Goal: Task Accomplishment & Management: Manage account settings

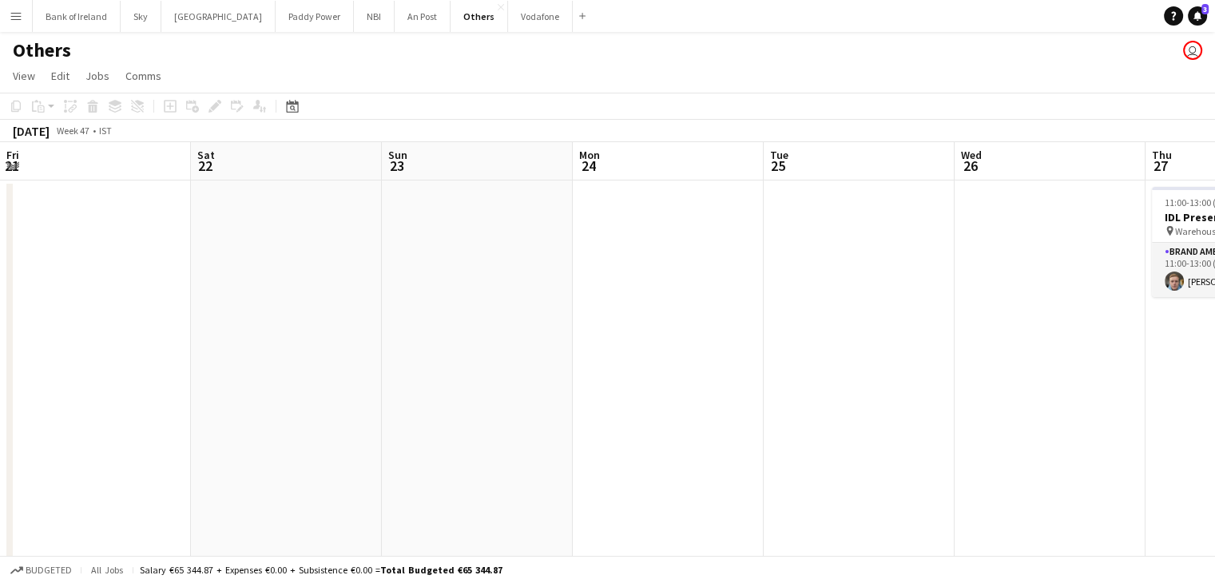
scroll to position [0, 521]
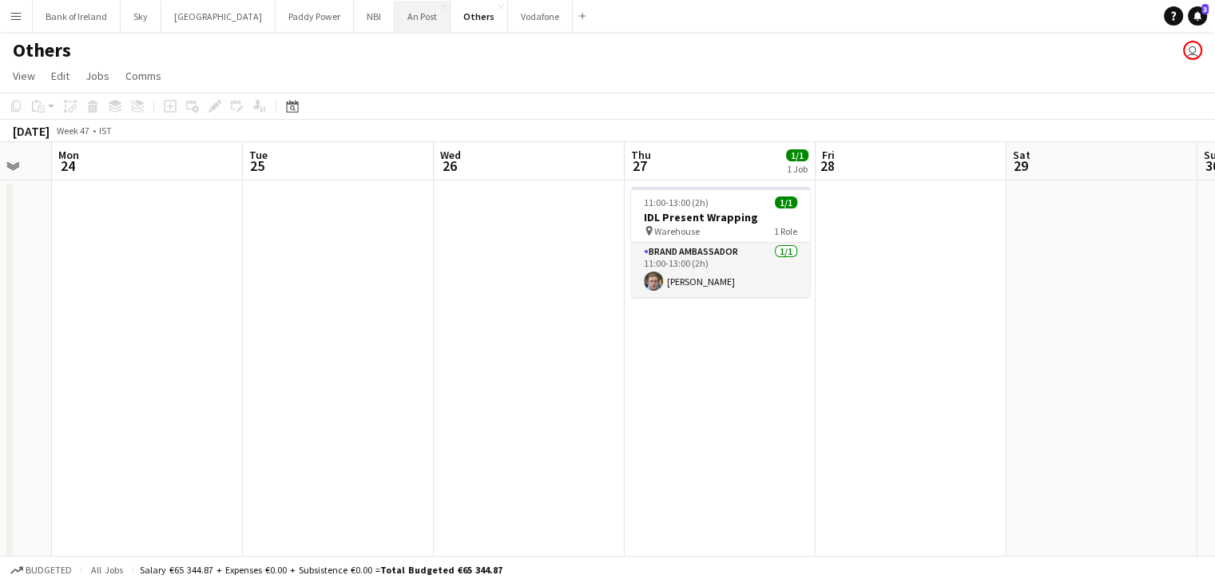
click at [395, 20] on button "An Post Close" at bounding box center [423, 16] width 56 height 31
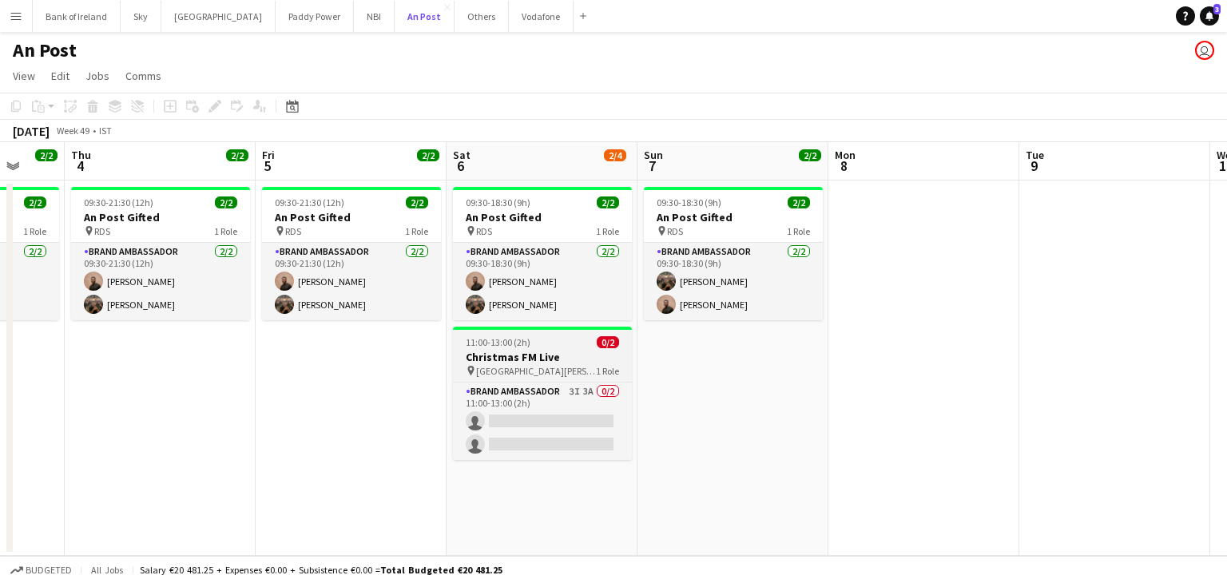
scroll to position [0, 507]
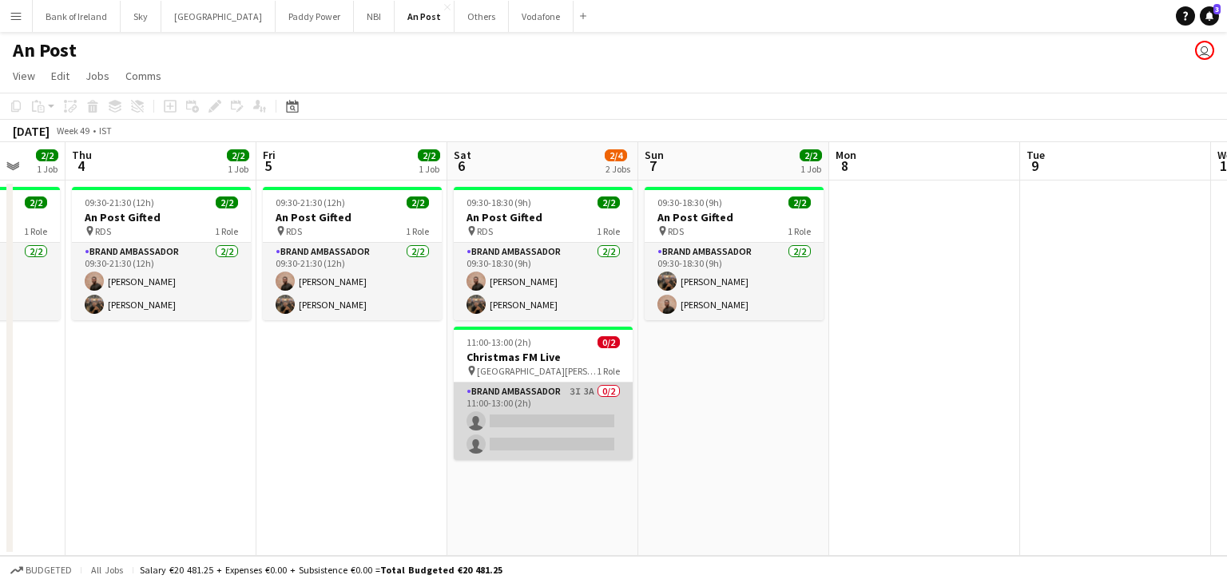
click at [575, 407] on app-card-role "Brand Ambassador 3I 3A 0/2 11:00-13:00 (2h) single-neutral-actions single-neutr…" at bounding box center [543, 421] width 179 height 77
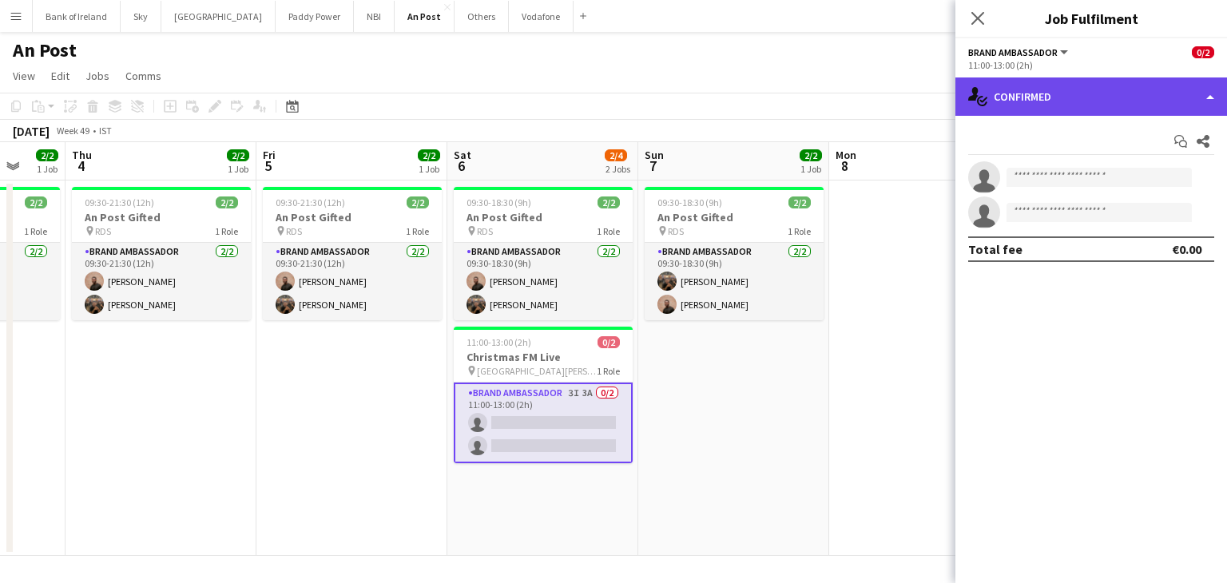
click at [1085, 106] on div "single-neutral-actions-check-2 Confirmed" at bounding box center [1091, 96] width 272 height 38
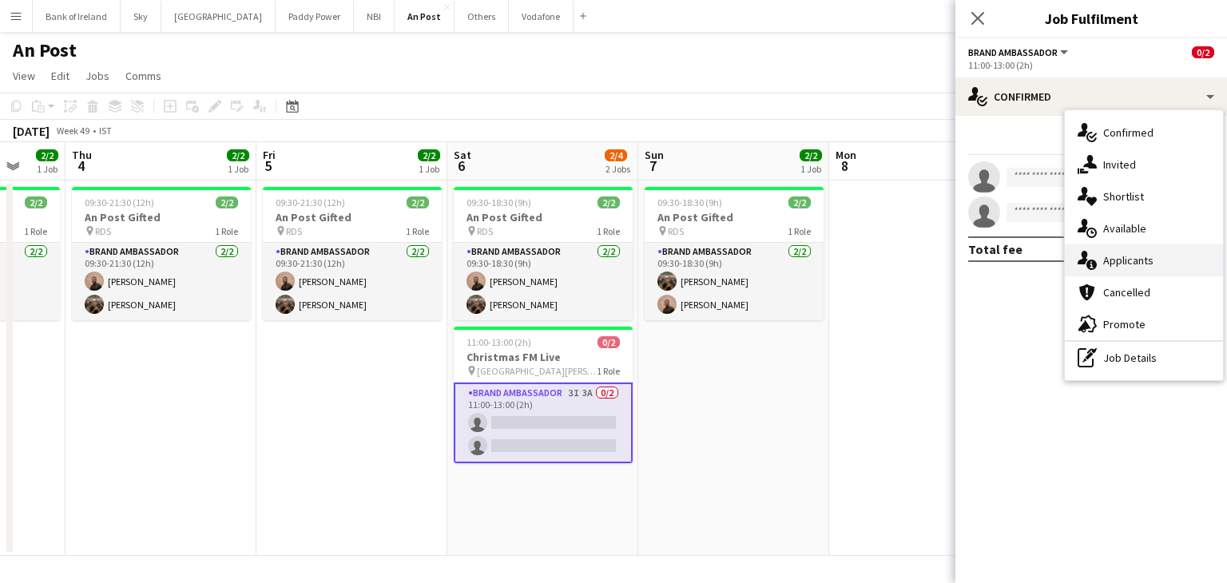
click at [1131, 256] on span "Applicants" at bounding box center [1128, 260] width 50 height 14
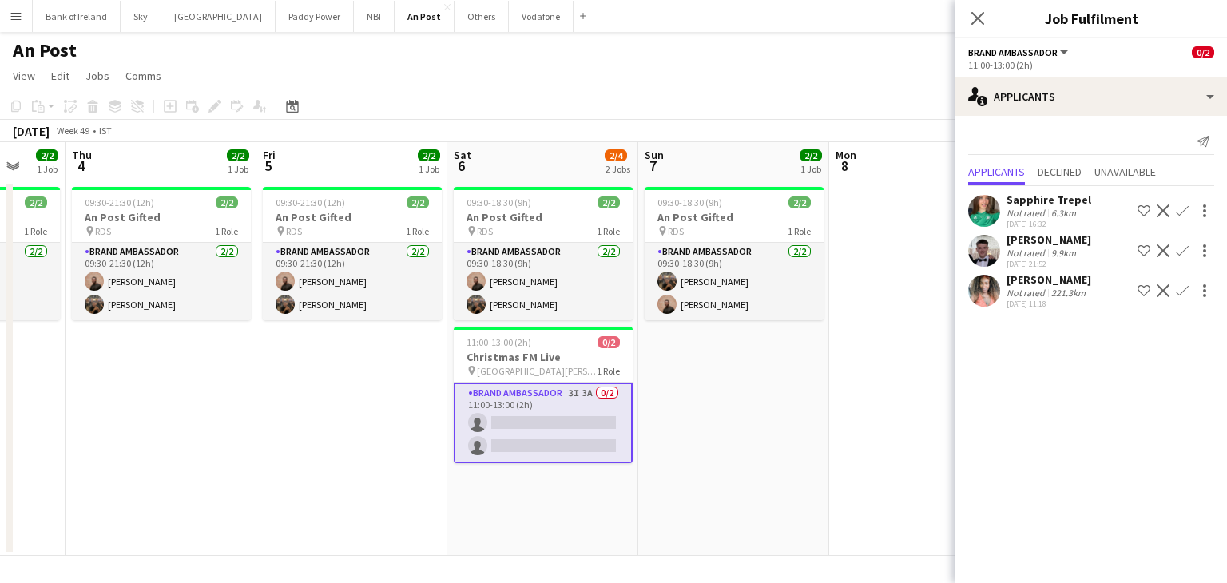
click at [987, 292] on app-user-avatar at bounding box center [984, 291] width 32 height 32
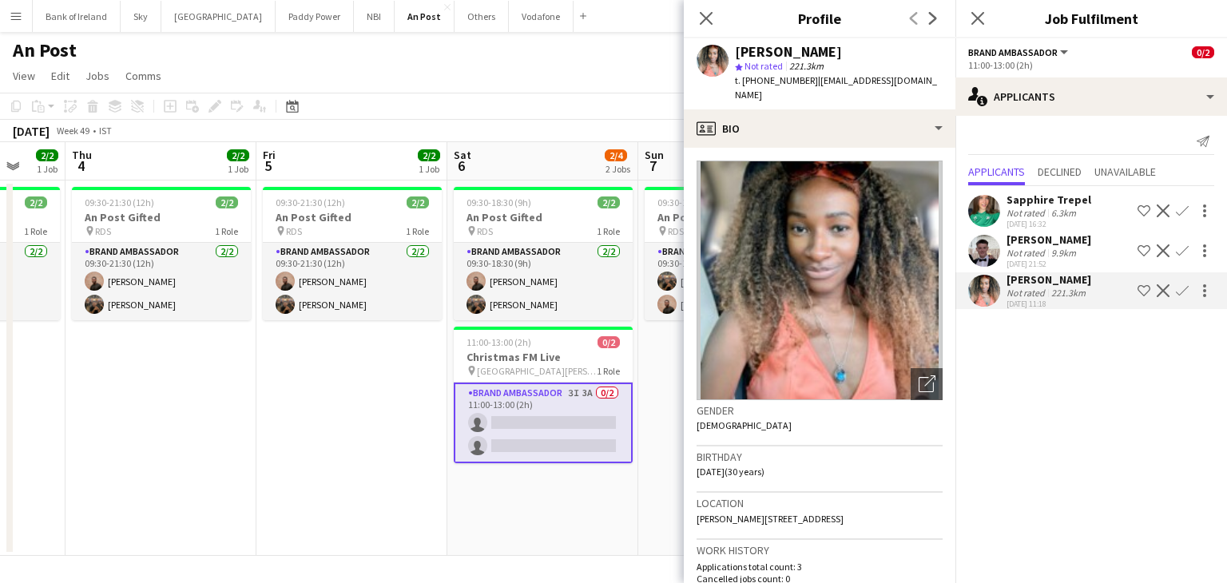
click at [640, 506] on app-date-cell "09:30-18:30 (9h) 2/2 An Post Gifted pin RDS 1 Role Brand Ambassador [DATE] 09:3…" at bounding box center [733, 368] width 191 height 375
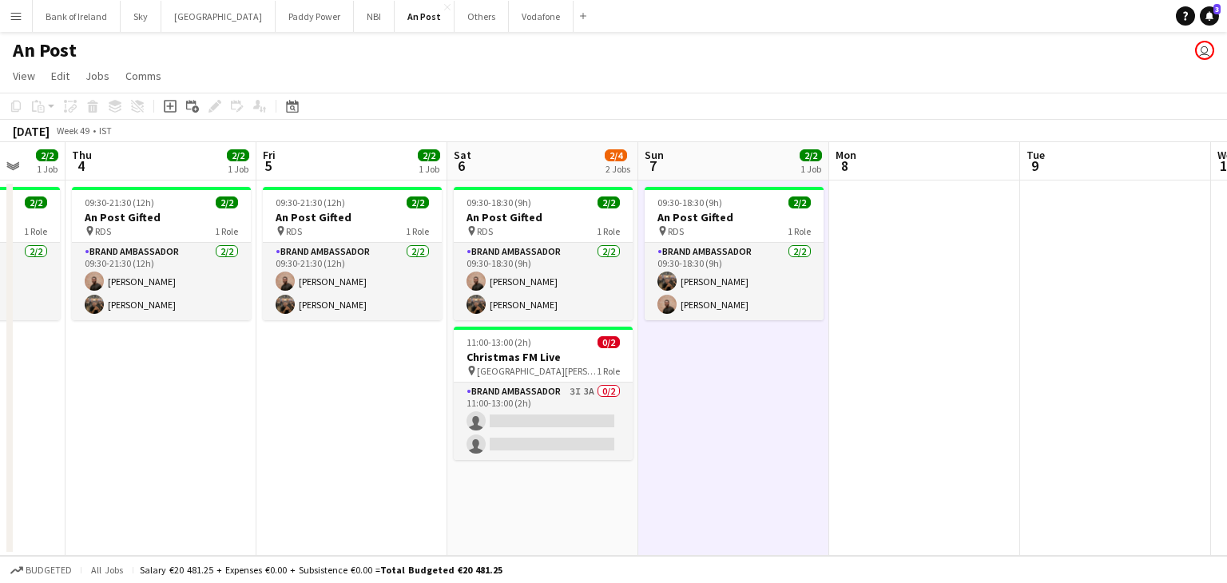
click at [887, 327] on app-date-cell at bounding box center [924, 368] width 191 height 375
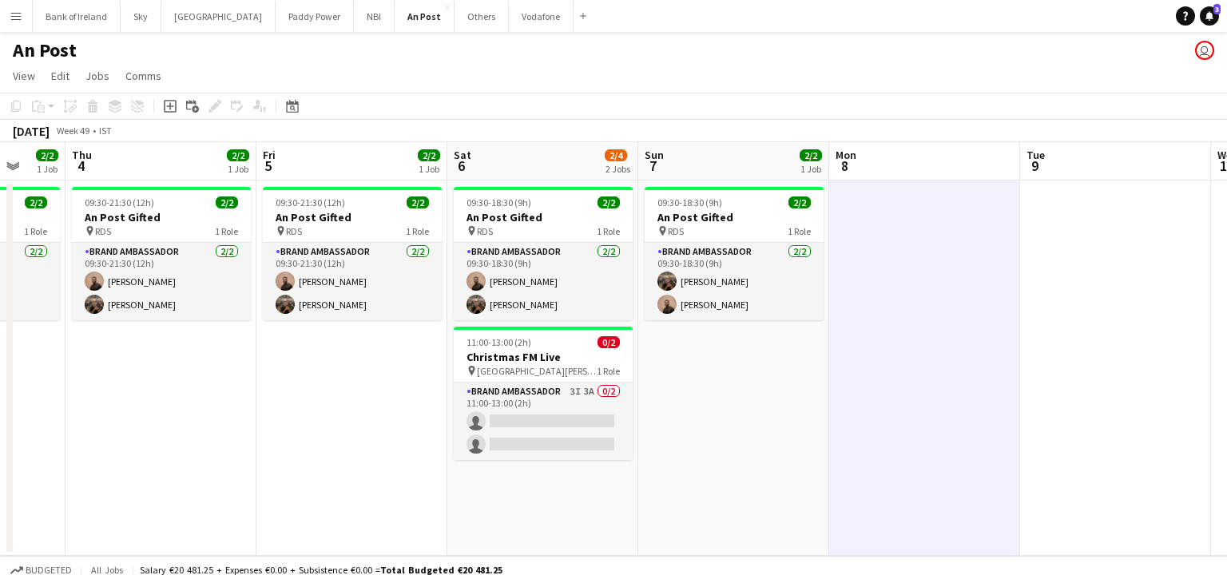
click at [738, 386] on app-date-cell "09:30-18:30 (9h) 2/2 An Post Gifted pin RDS 1 Role Brand Ambassador [DATE] 09:3…" at bounding box center [733, 368] width 191 height 375
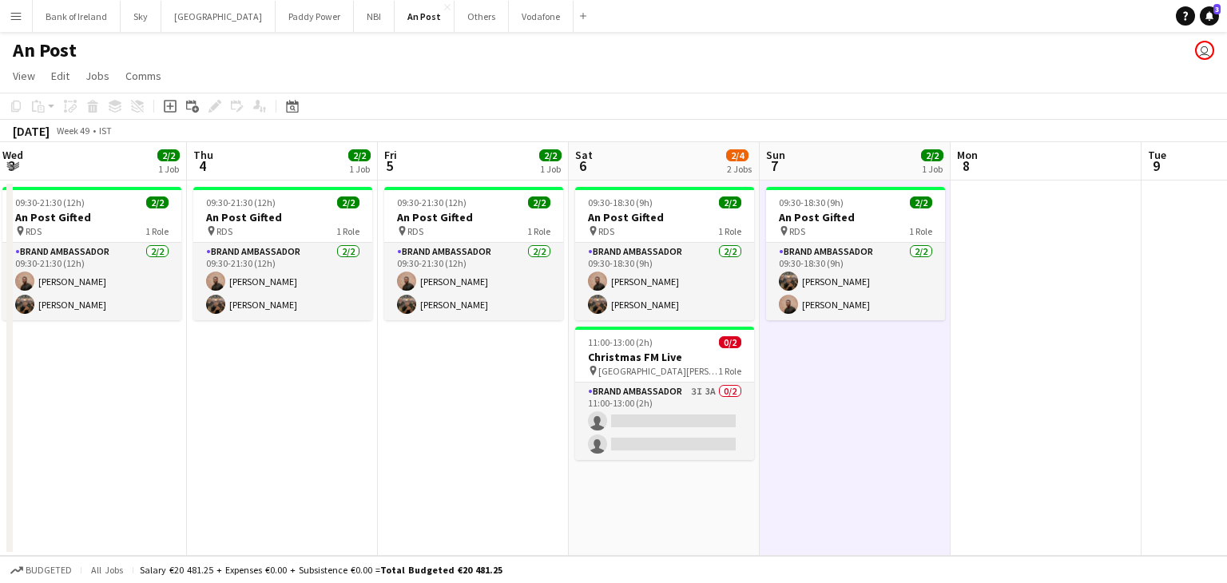
drag, startPoint x: 798, startPoint y: 411, endPoint x: 1106, endPoint y: 413, distance: 307.6
click at [1106, 413] on app-calendar-viewport "Mon 1 Tue 2 Wed 3 2/2 1 Job Thu 4 2/2 1 Job Fri 5 2/2 1 Job Sat 6 2/4 2 Jobs Su…" at bounding box center [613, 349] width 1227 height 414
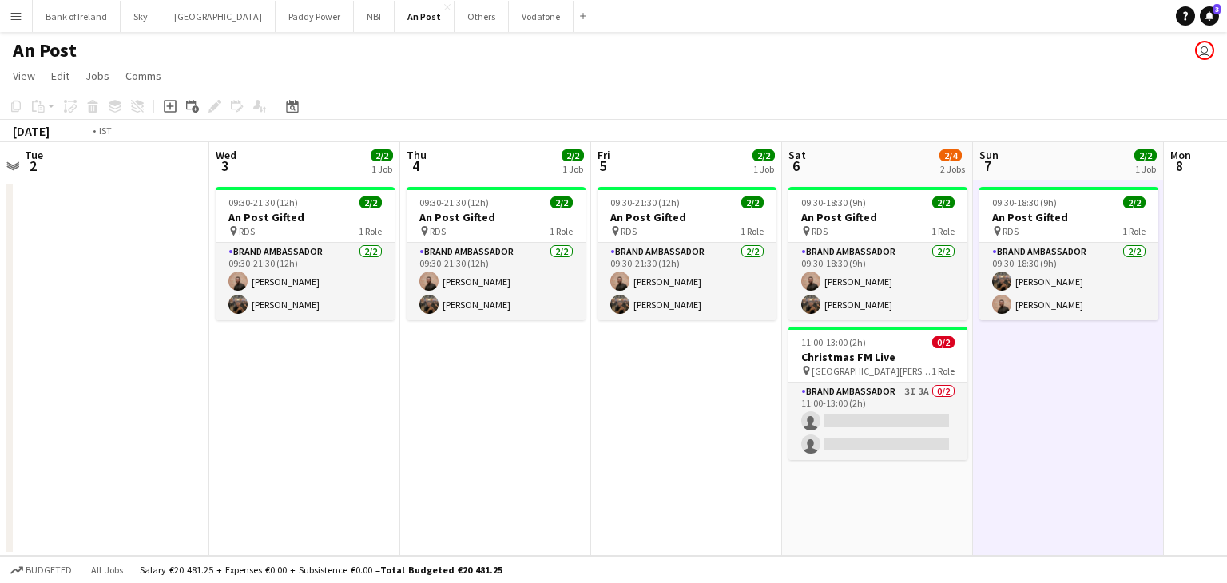
drag, startPoint x: 956, startPoint y: 519, endPoint x: 971, endPoint y: 521, distance: 15.3
click at [971, 521] on app-calendar-viewport "Sun 30 Mon 1 Tue 2 Wed 3 2/2 1 Job Thu 4 2/2 1 Job Fri 5 2/2 1 Job Sat 6 2/4 2 …" at bounding box center [613, 349] width 1227 height 414
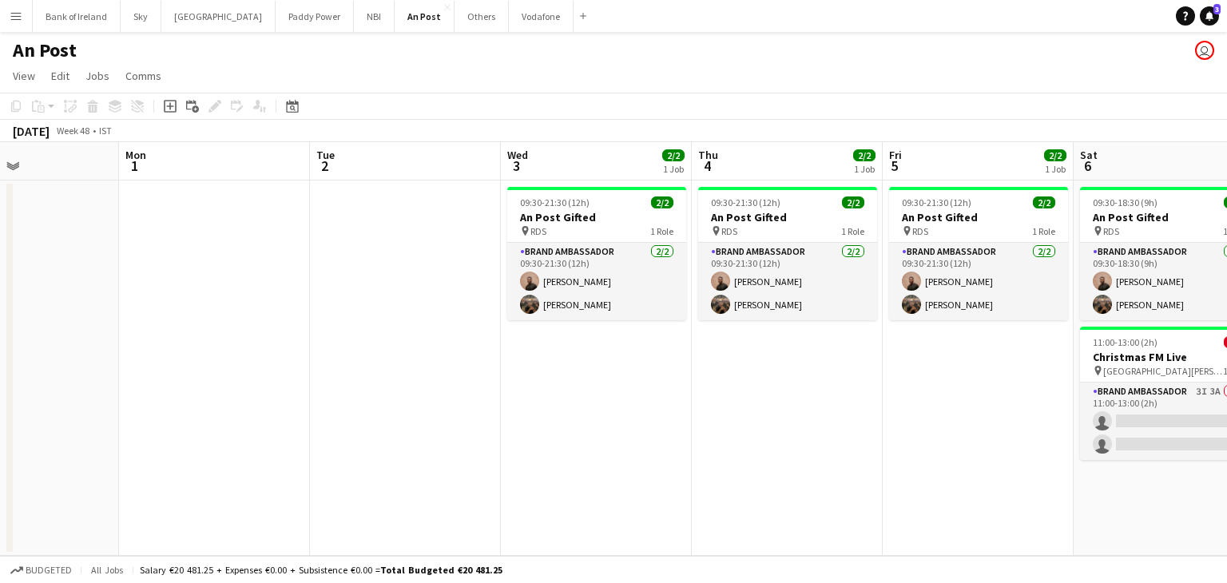
drag, startPoint x: 332, startPoint y: 391, endPoint x: 540, endPoint y: 387, distance: 207.7
click at [403, 393] on app-calendar-viewport "Fri 28 Sat 29 Sun 30 Mon 1 Tue 2 Wed 3 2/2 1 Job Thu 4 2/2 1 Job Fri 5 2/2 1 Jo…" at bounding box center [613, 349] width 1227 height 414
